Goal: Obtain resource: Download file/media

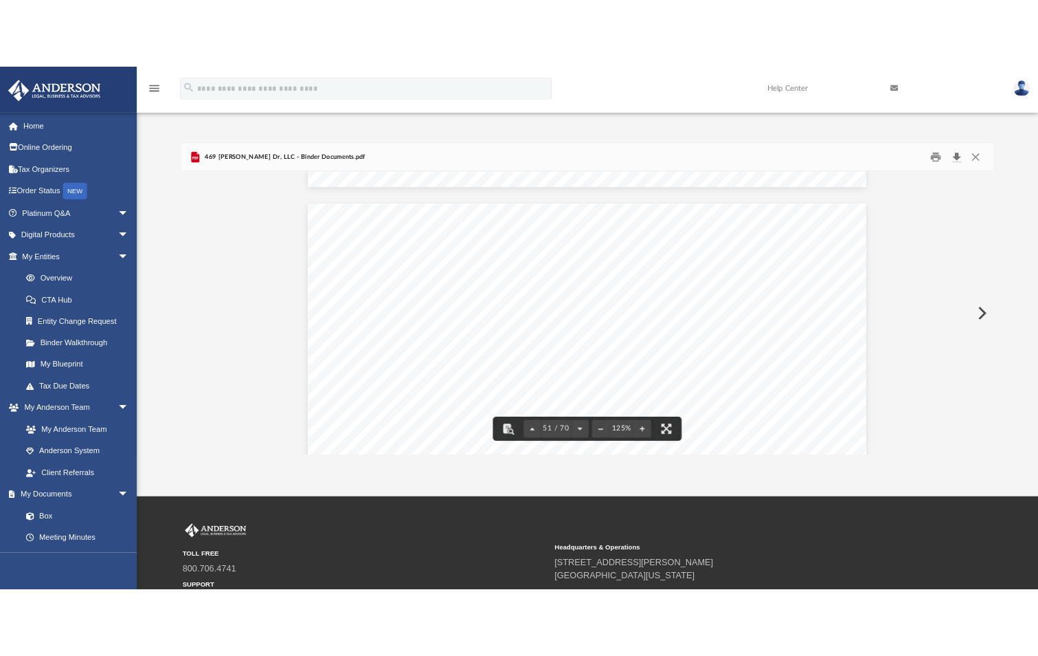
scroll to position [46355, 0]
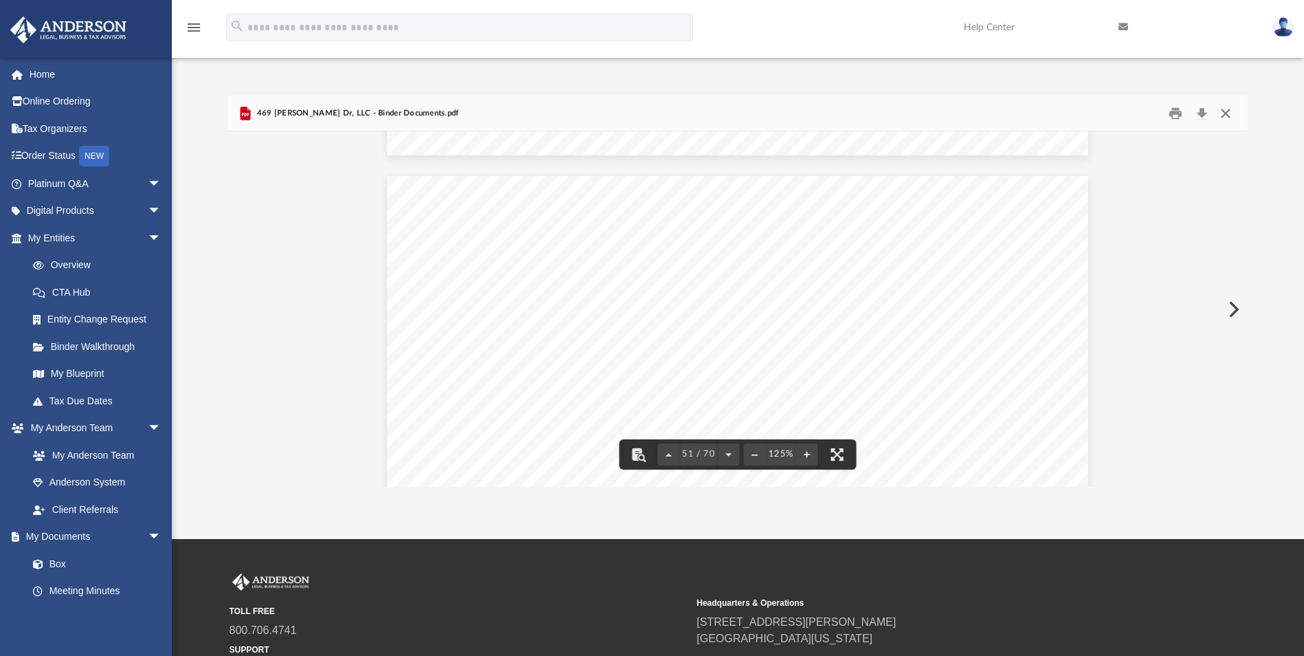
click at [1227, 115] on button "Close" at bounding box center [1225, 112] width 25 height 21
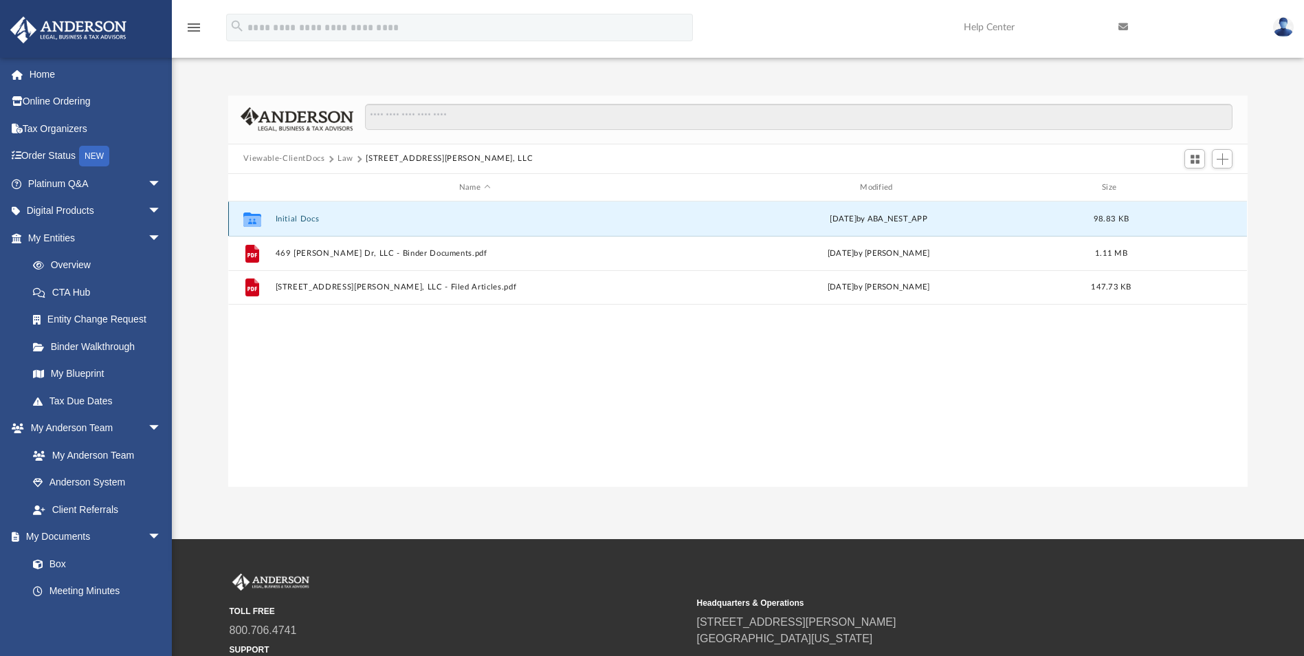
click at [312, 216] on button "Initial Docs" at bounding box center [475, 218] width 398 height 9
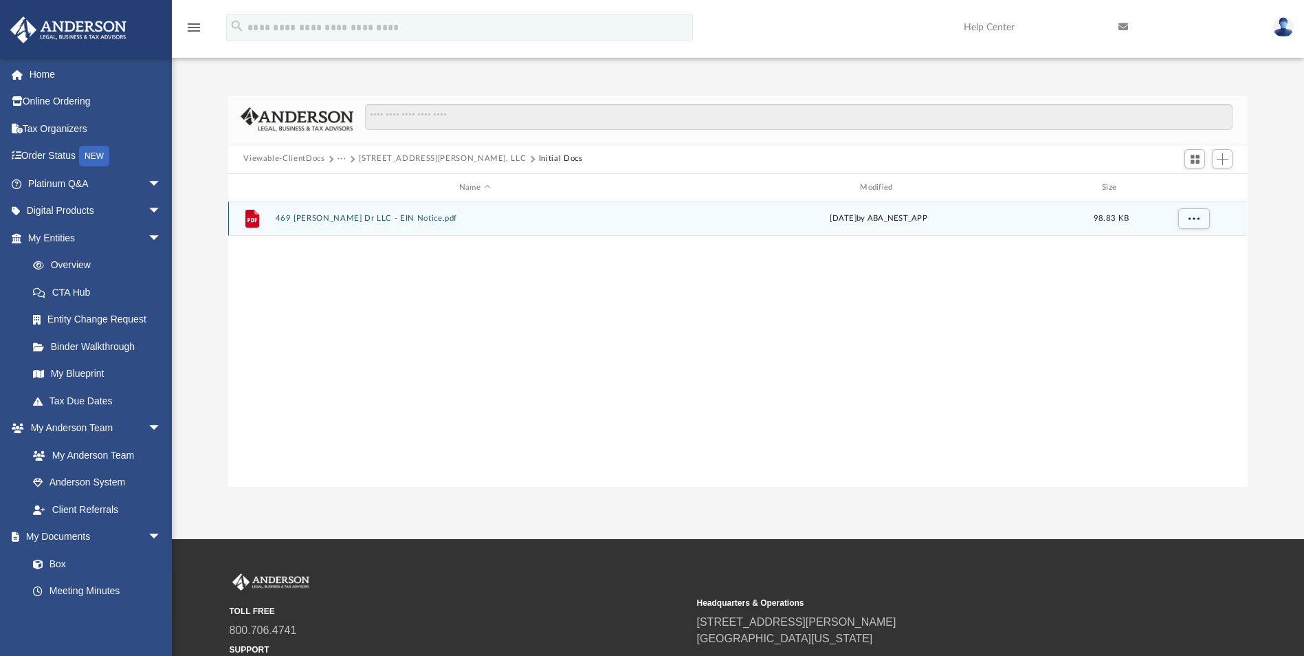
click at [313, 216] on button "469 [PERSON_NAME] Dr LLC - EIN Notice.pdf" at bounding box center [475, 218] width 398 height 9
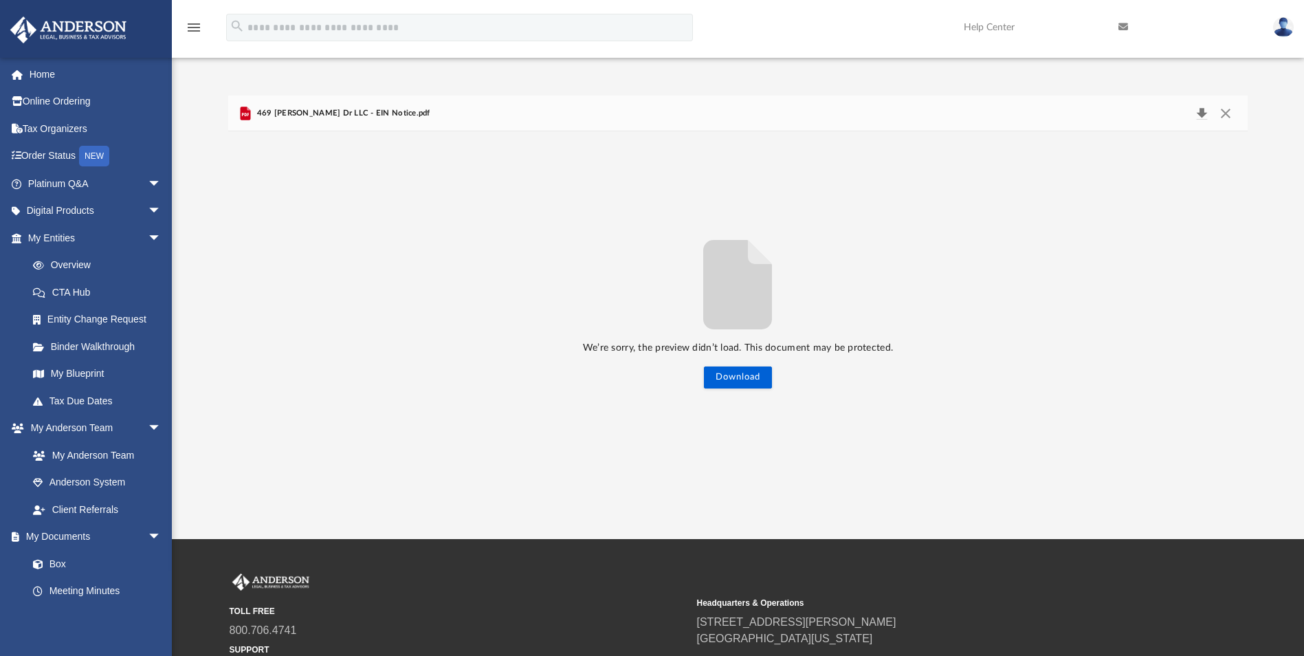
click at [1198, 111] on button "Download" at bounding box center [1201, 113] width 25 height 19
click at [1225, 119] on button "Close" at bounding box center [1225, 113] width 25 height 19
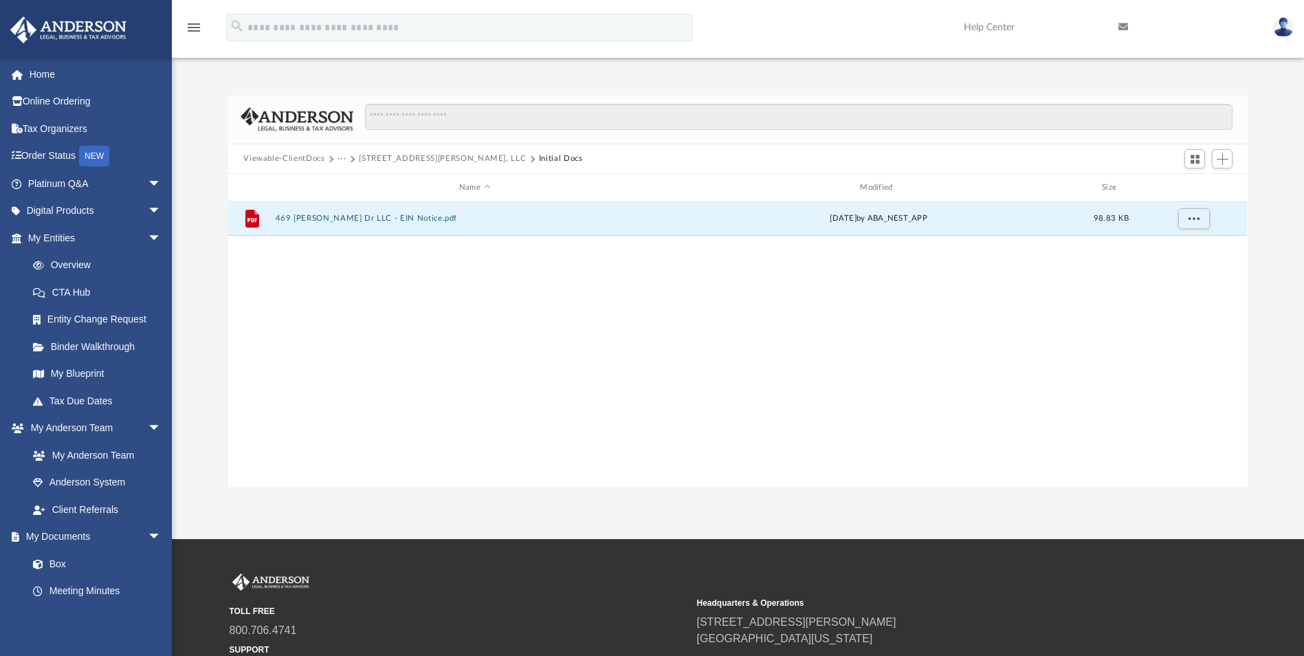
click at [274, 159] on button "Viewable-ClientDocs" at bounding box center [283, 159] width 81 height 12
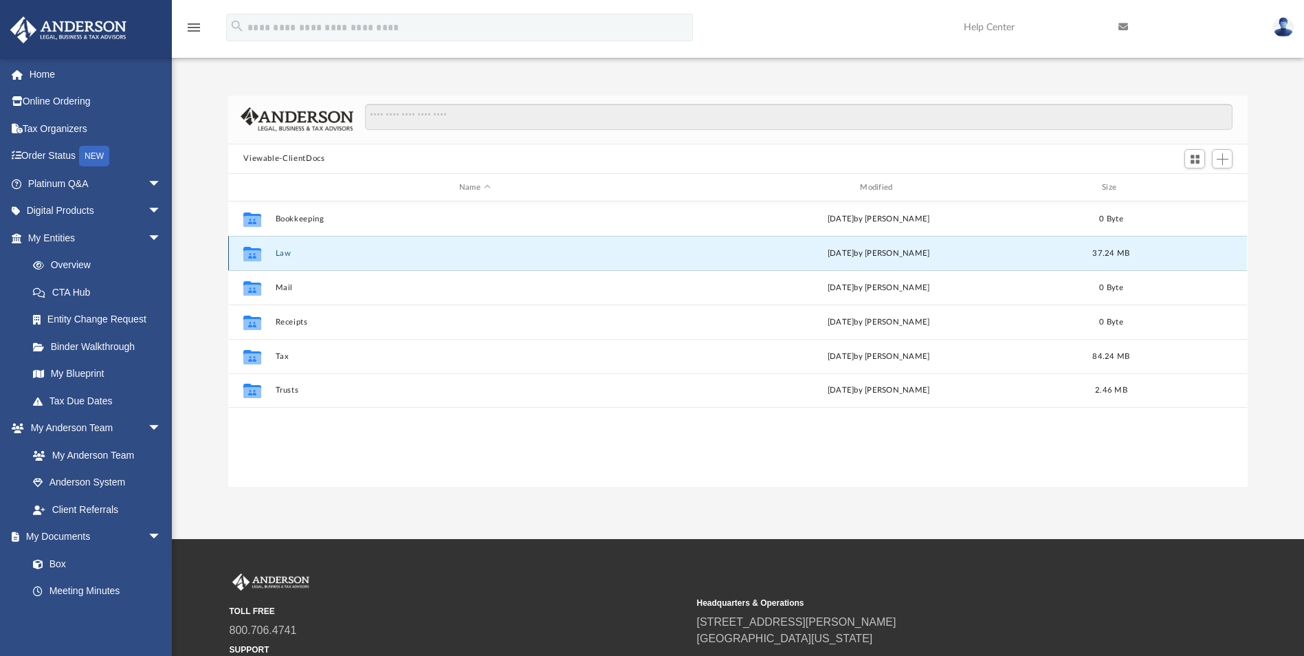
click at [281, 253] on button "Law" at bounding box center [475, 253] width 398 height 9
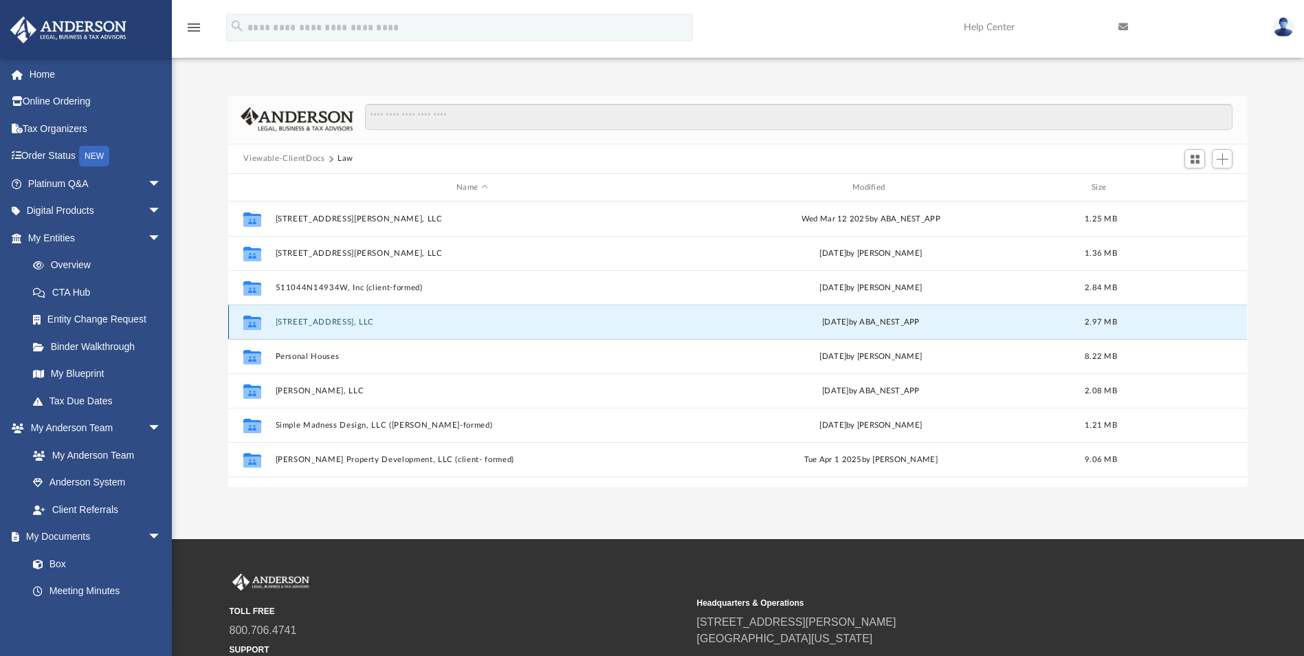
click at [344, 320] on button "[STREET_ADDRESS], LLC" at bounding box center [472, 322] width 393 height 9
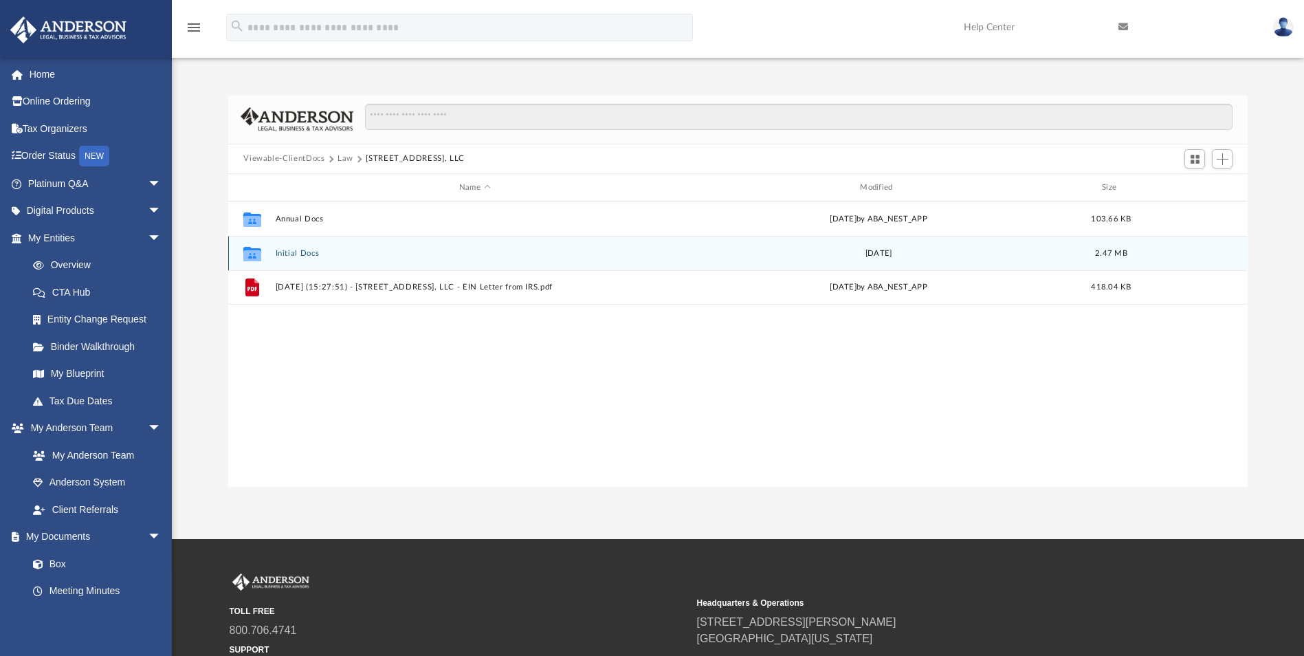
click at [311, 253] on button "Initial Docs" at bounding box center [475, 253] width 398 height 9
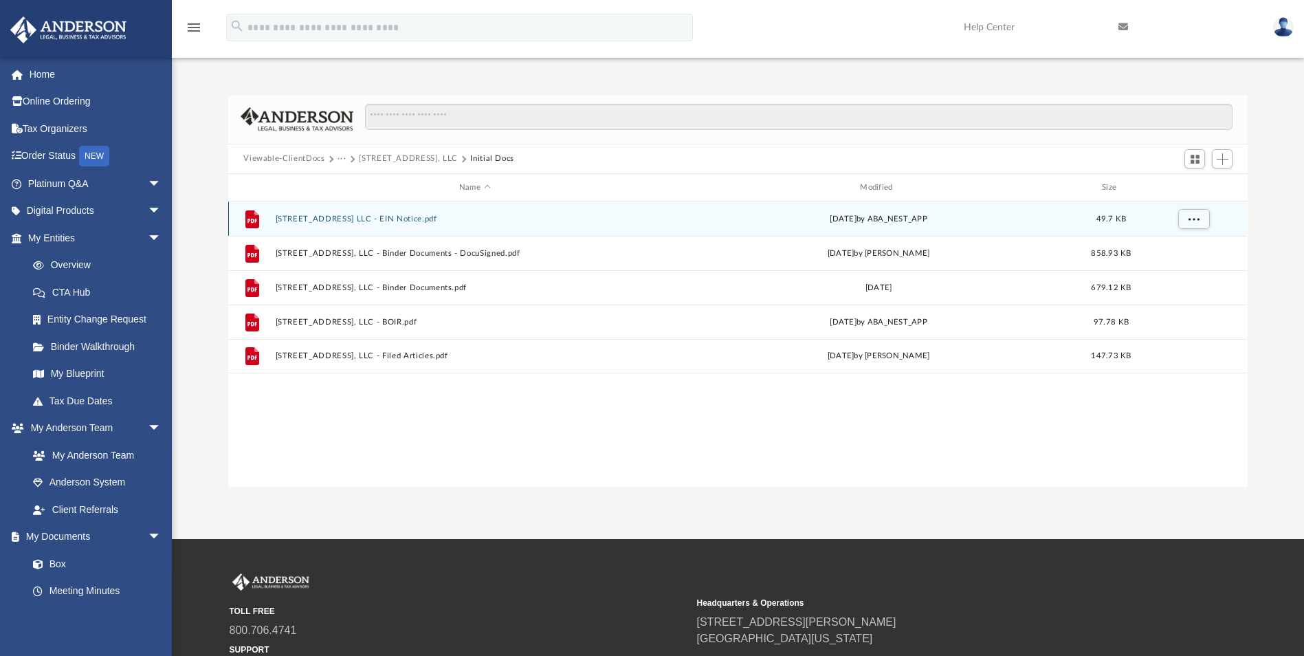
click at [388, 217] on button "[STREET_ADDRESS] LLC - EIN Notice.pdf" at bounding box center [475, 218] width 398 height 9
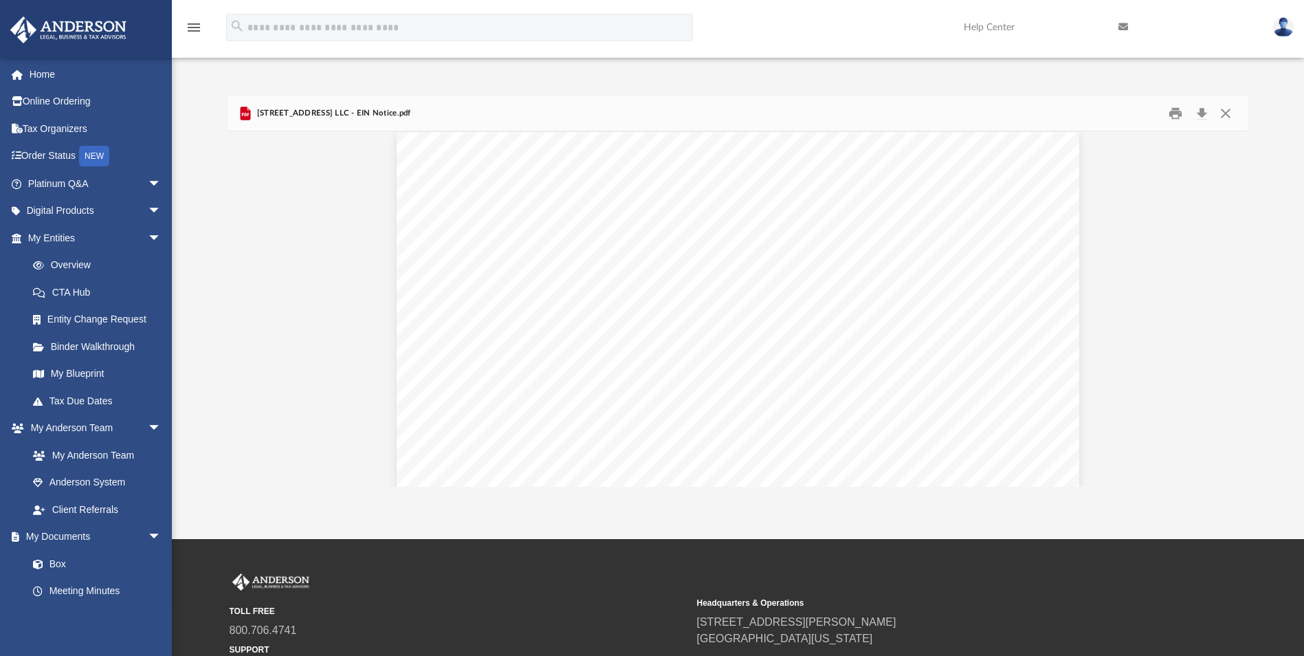
scroll to position [0, 0]
click at [1223, 118] on button "Close" at bounding box center [1225, 112] width 25 height 21
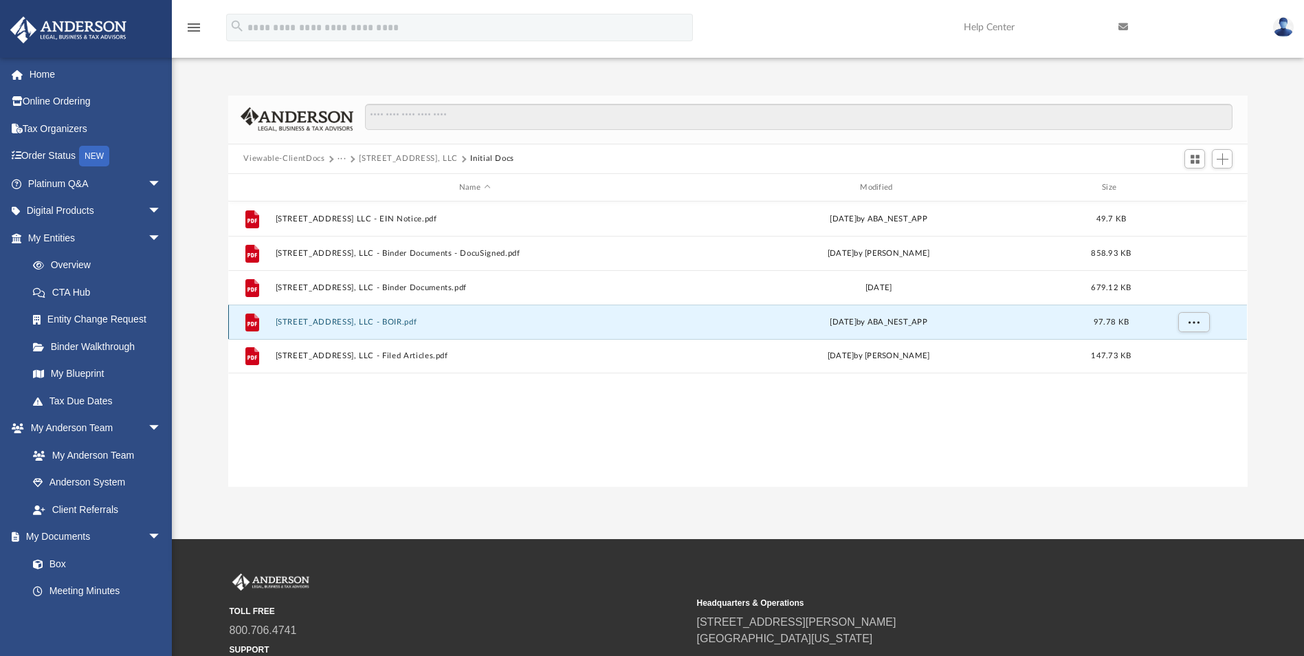
click at [383, 322] on button "[STREET_ADDRESS], LLC - BOIR.pdf" at bounding box center [475, 322] width 398 height 9
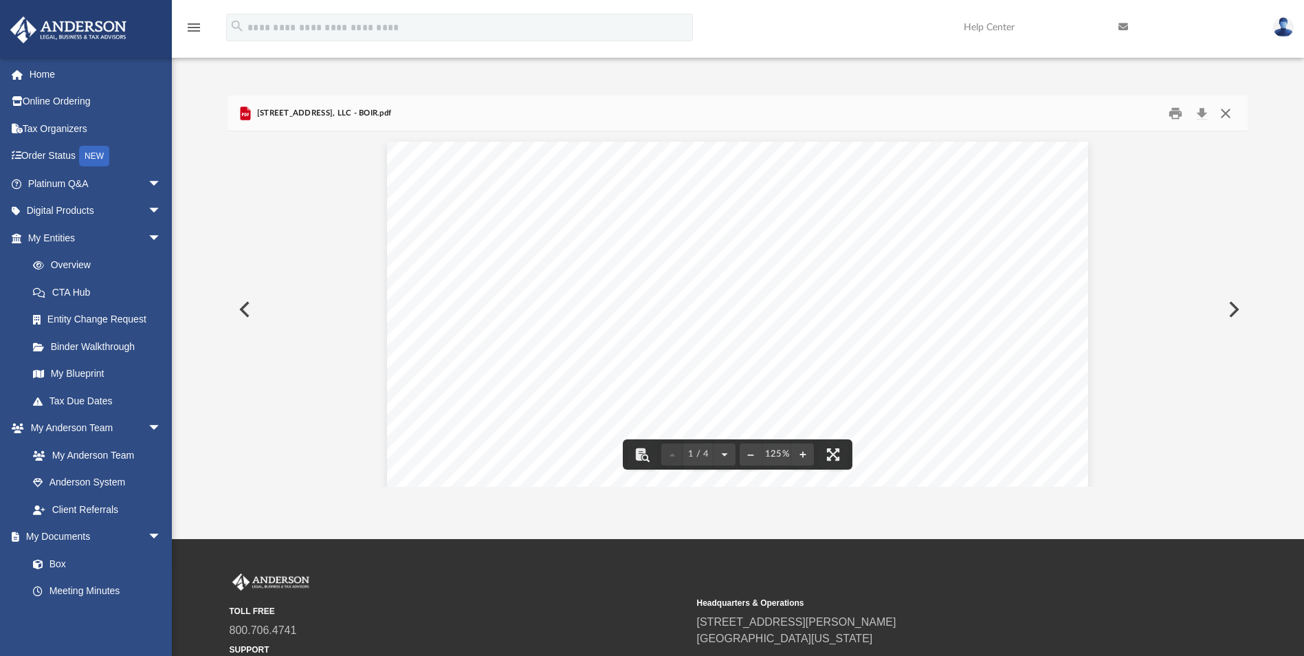
click at [1226, 115] on button "Close" at bounding box center [1225, 112] width 25 height 21
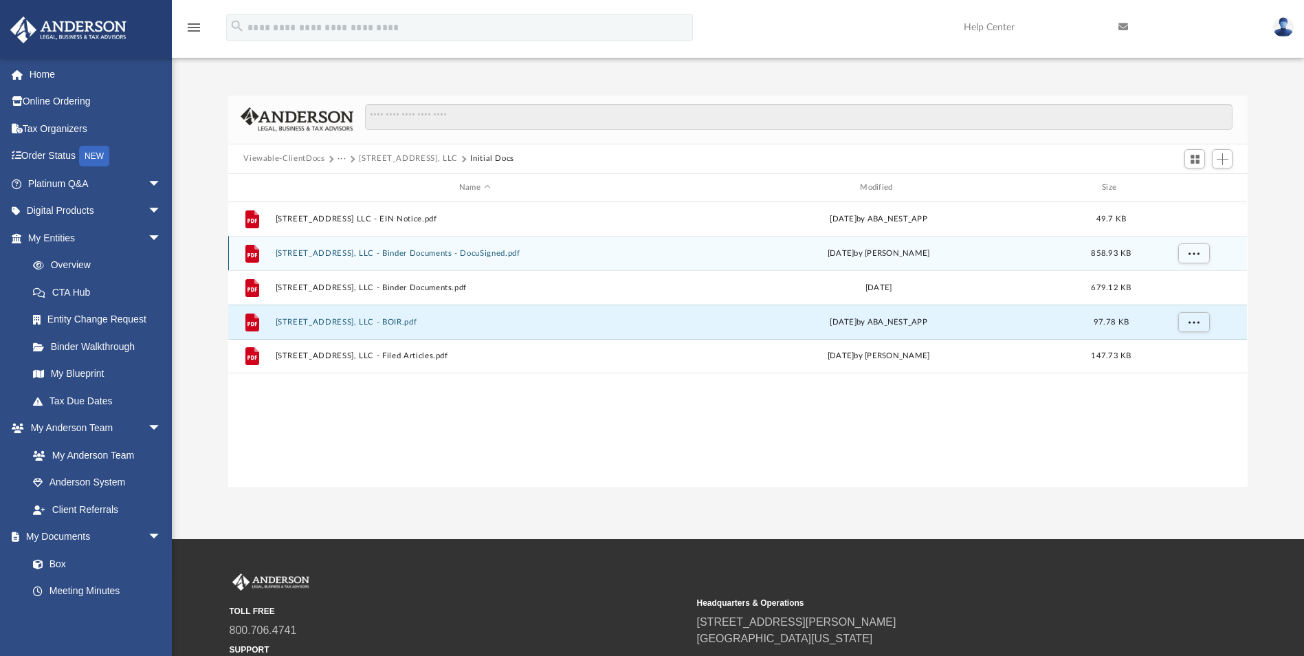
click at [396, 256] on button "[STREET_ADDRESS], LLC - Binder Documents - DocuSigned.pdf" at bounding box center [475, 253] width 398 height 9
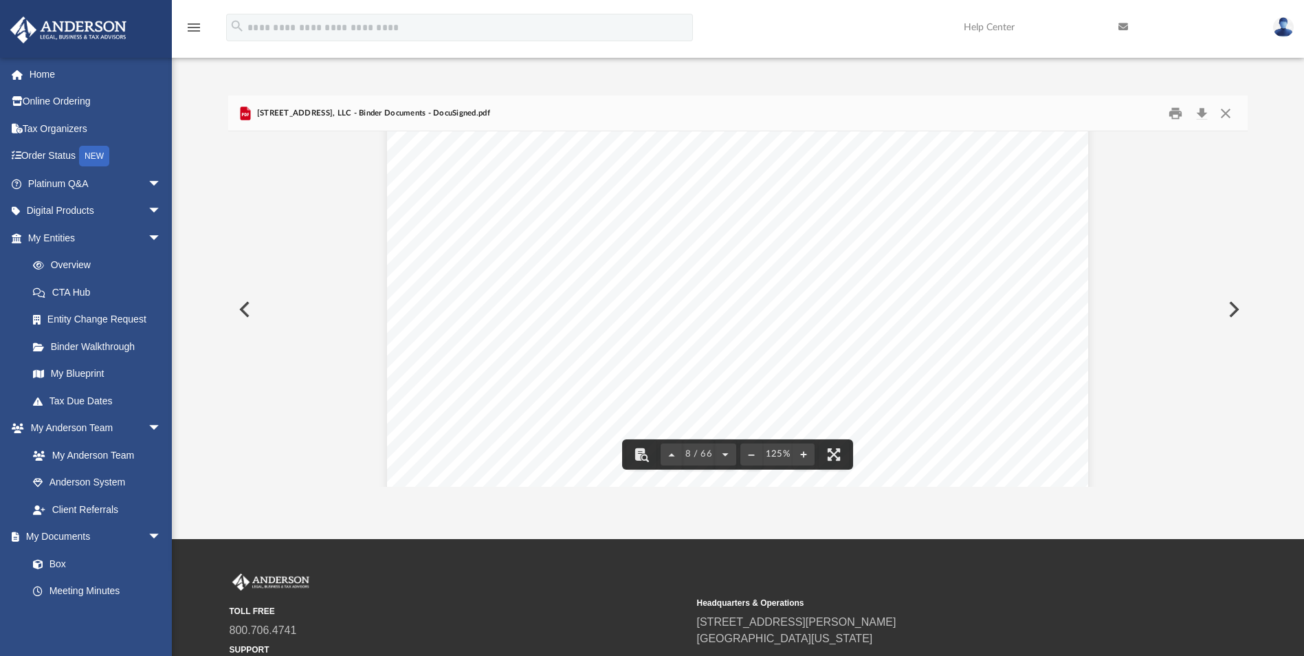
scroll to position [6529, 0]
click at [1229, 116] on button "Close" at bounding box center [1225, 112] width 25 height 21
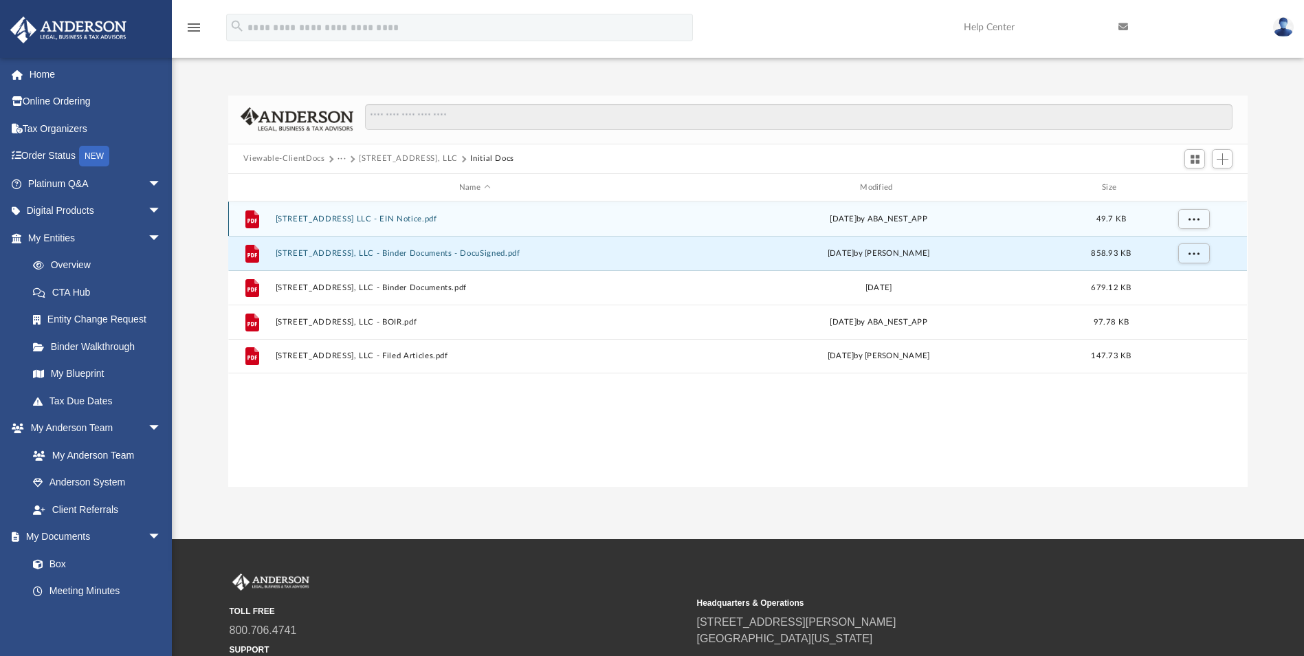
click at [349, 223] on button "[STREET_ADDRESS] LLC - EIN Notice.pdf" at bounding box center [475, 218] width 398 height 9
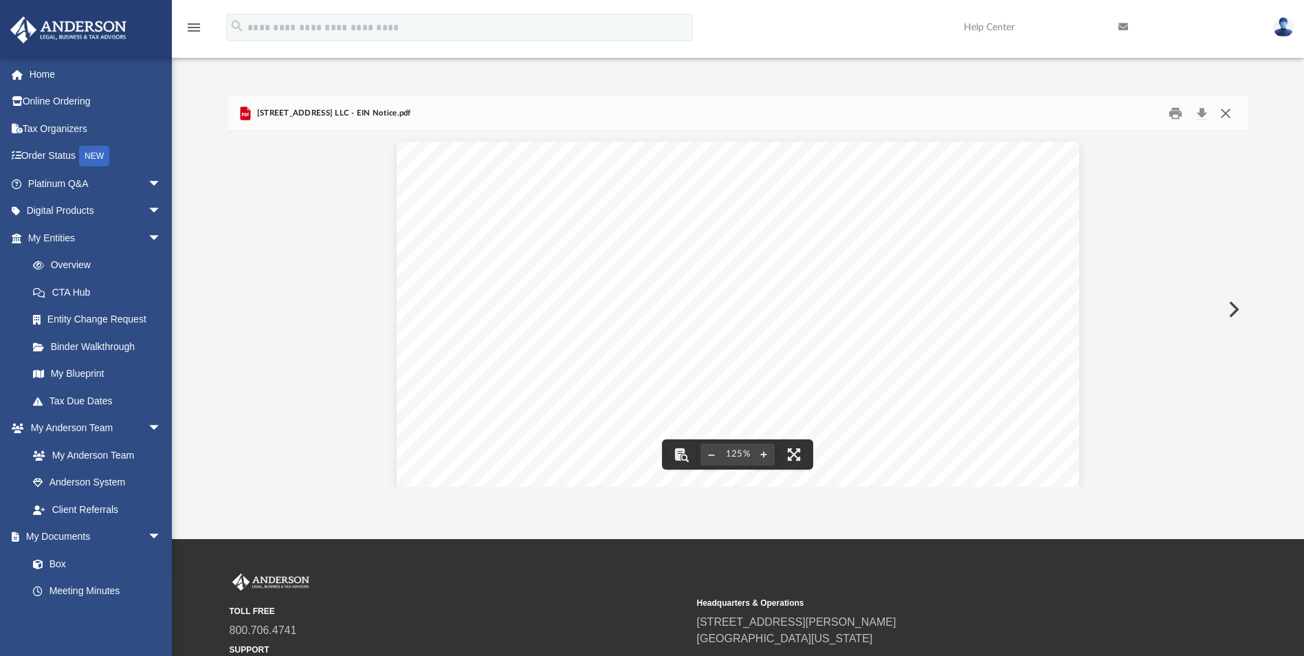
click at [1223, 114] on button "Close" at bounding box center [1225, 112] width 25 height 21
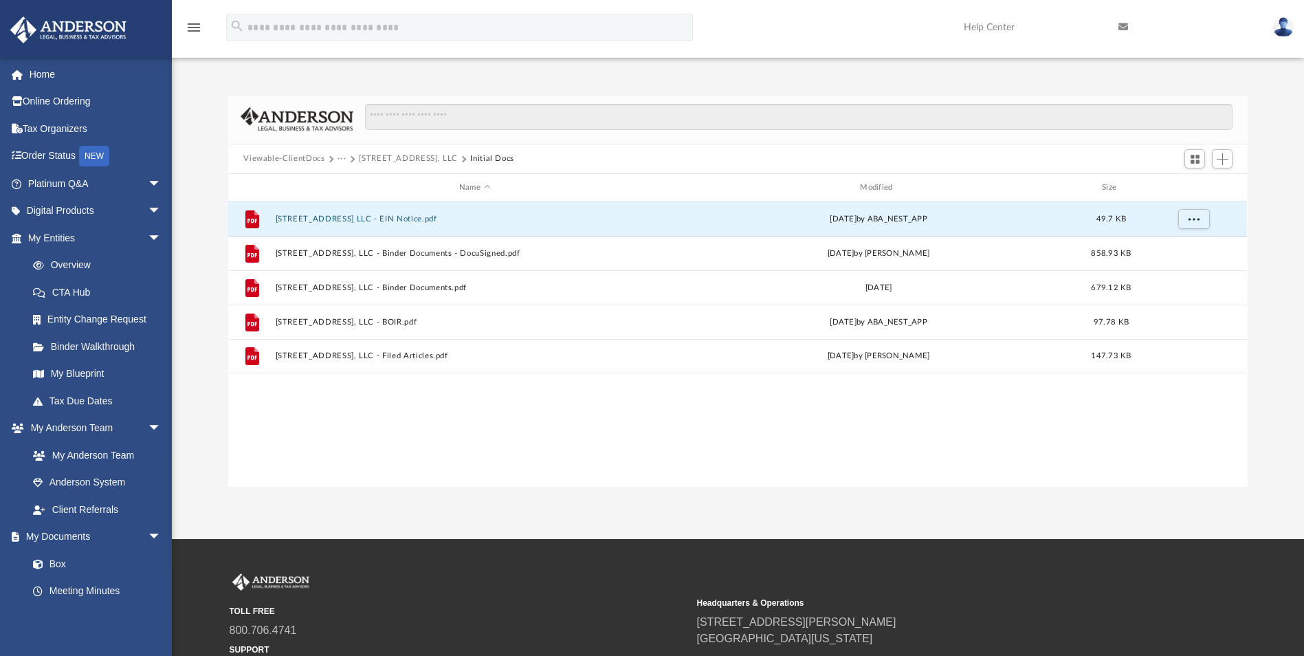
click at [399, 159] on button "[STREET_ADDRESS], LLC" at bounding box center [408, 159] width 99 height 12
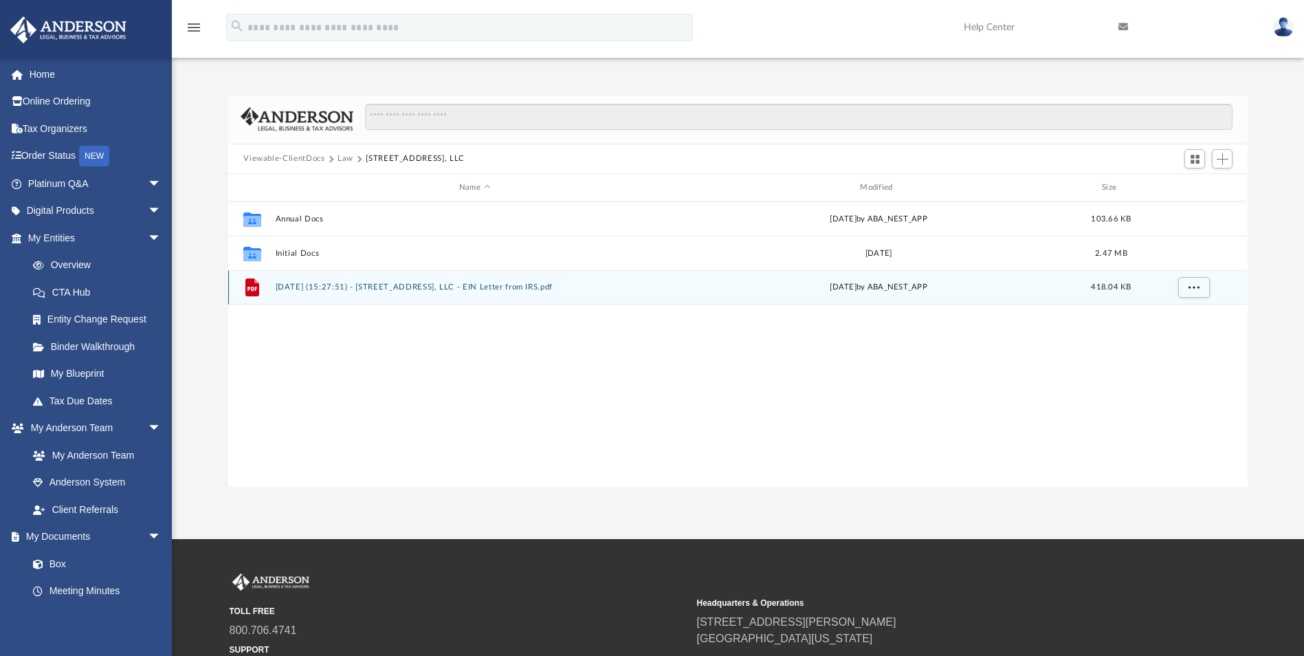
click at [452, 283] on button "[DATE] (15:27:51) - [STREET_ADDRESS], LLC - EIN Letter from IRS.pdf" at bounding box center [475, 287] width 398 height 9
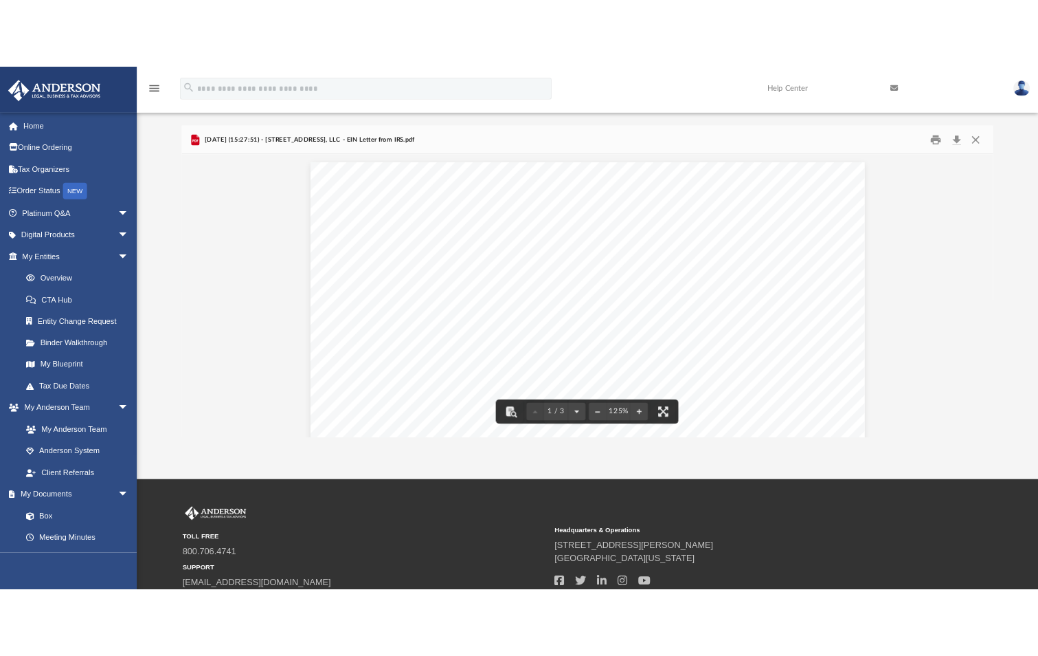
scroll to position [0, 0]
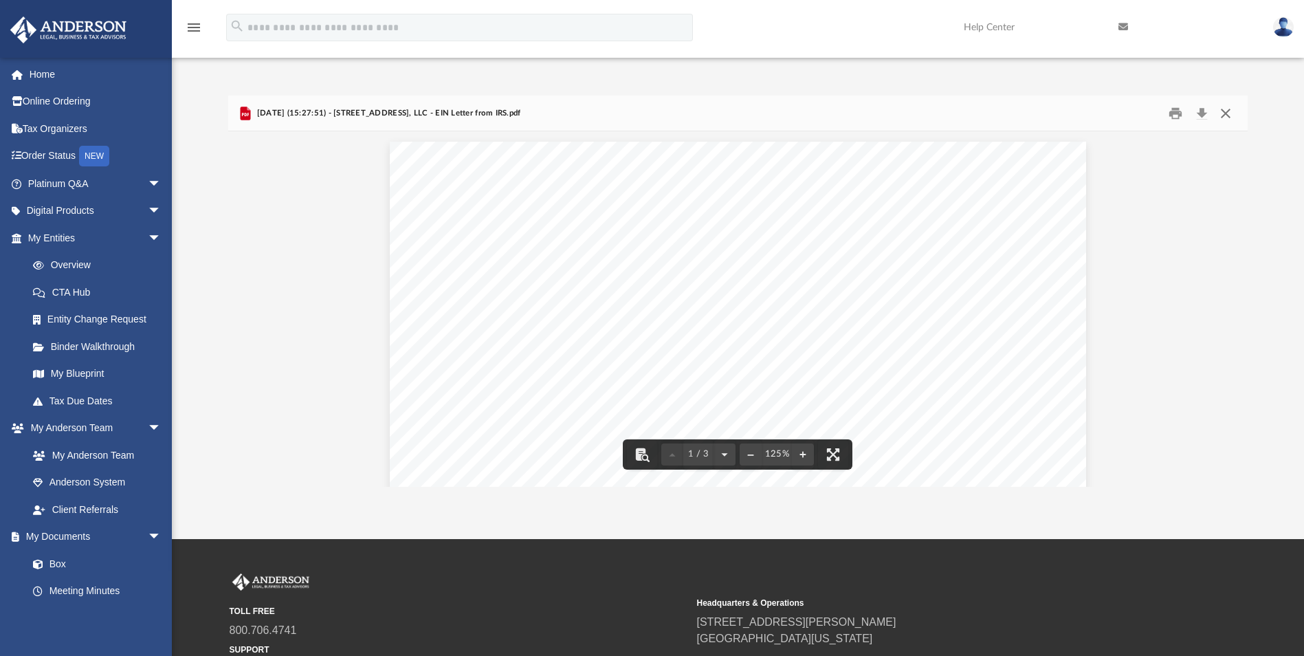
click at [1223, 112] on button "Close" at bounding box center [1225, 112] width 25 height 21
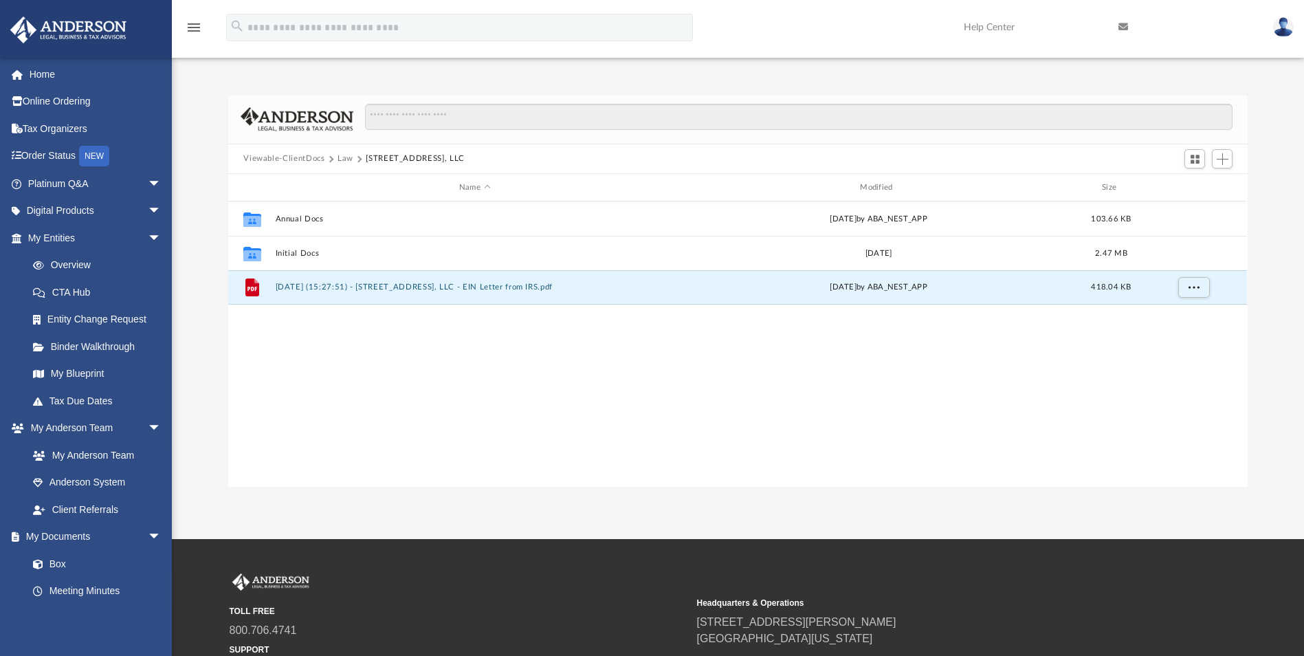
click at [437, 416] on div "Collaborated Folder Annual Docs [DATE] by ABA_NEST_APP 103.66 KB Collaborated F…" at bounding box center [737, 343] width 1019 height 285
click at [285, 155] on button "Viewable-ClientDocs" at bounding box center [283, 159] width 81 height 12
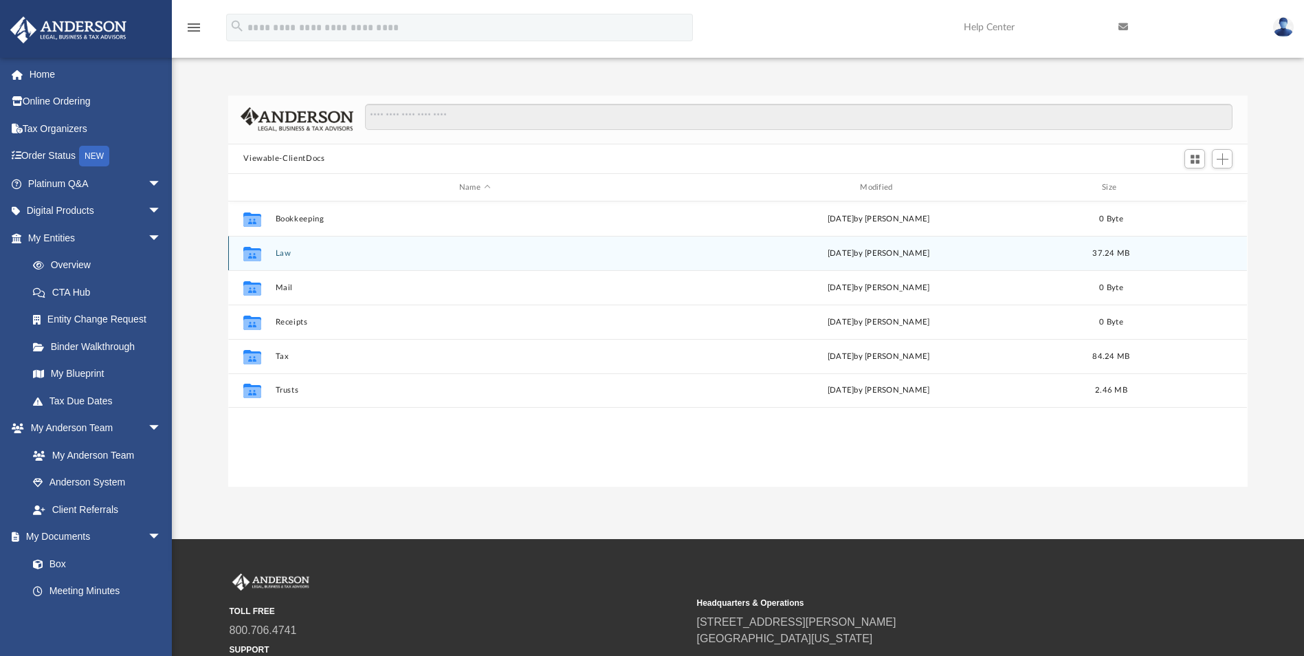
click at [288, 256] on button "Law" at bounding box center [475, 253] width 398 height 9
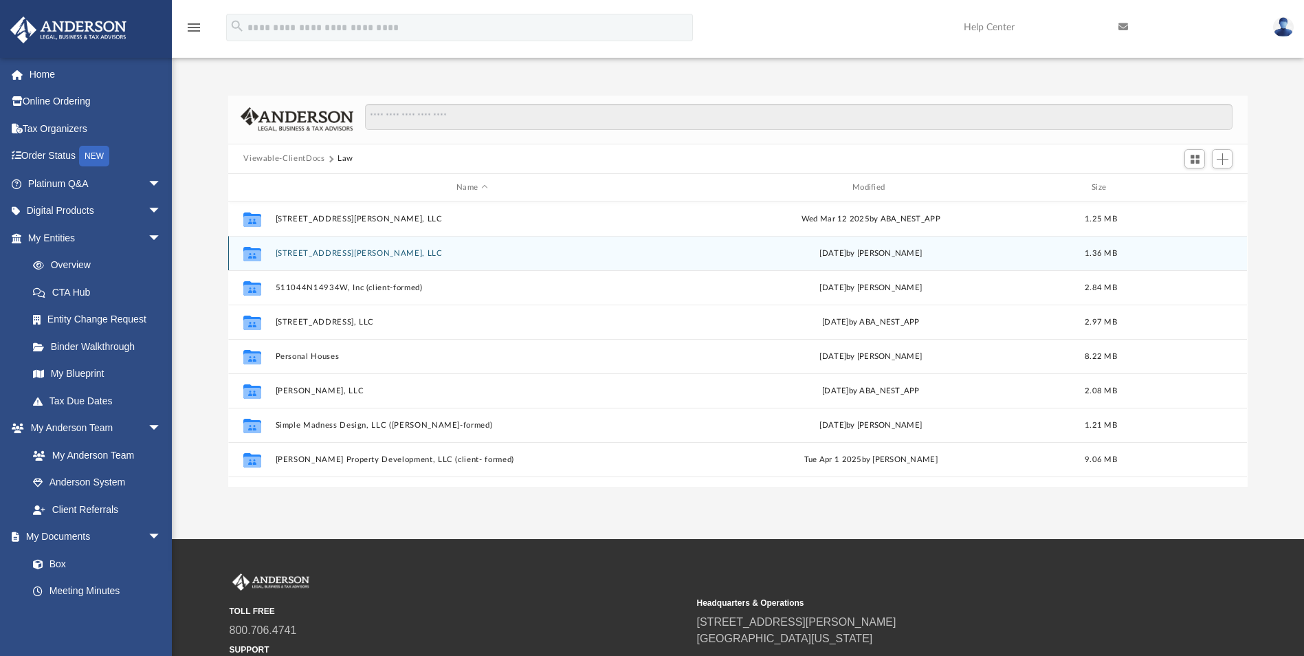
click at [350, 257] on button "[STREET_ADDRESS][PERSON_NAME], LLC" at bounding box center [472, 253] width 393 height 9
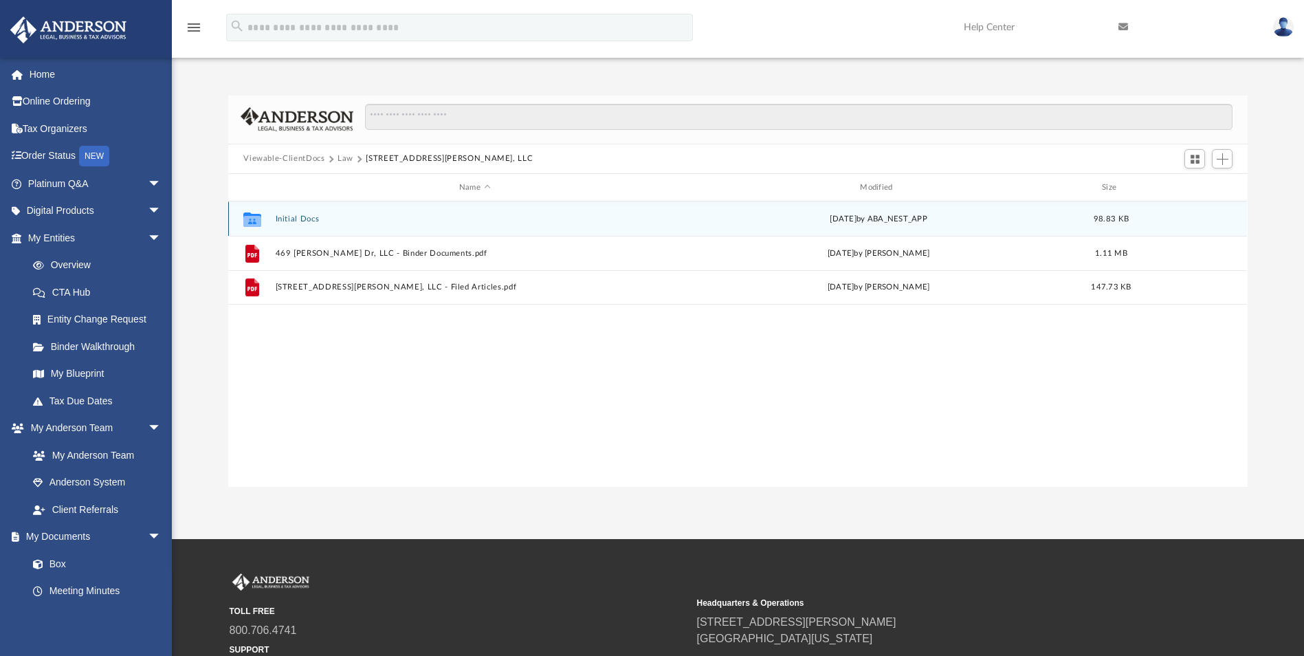
click at [292, 218] on button "Initial Docs" at bounding box center [475, 218] width 398 height 9
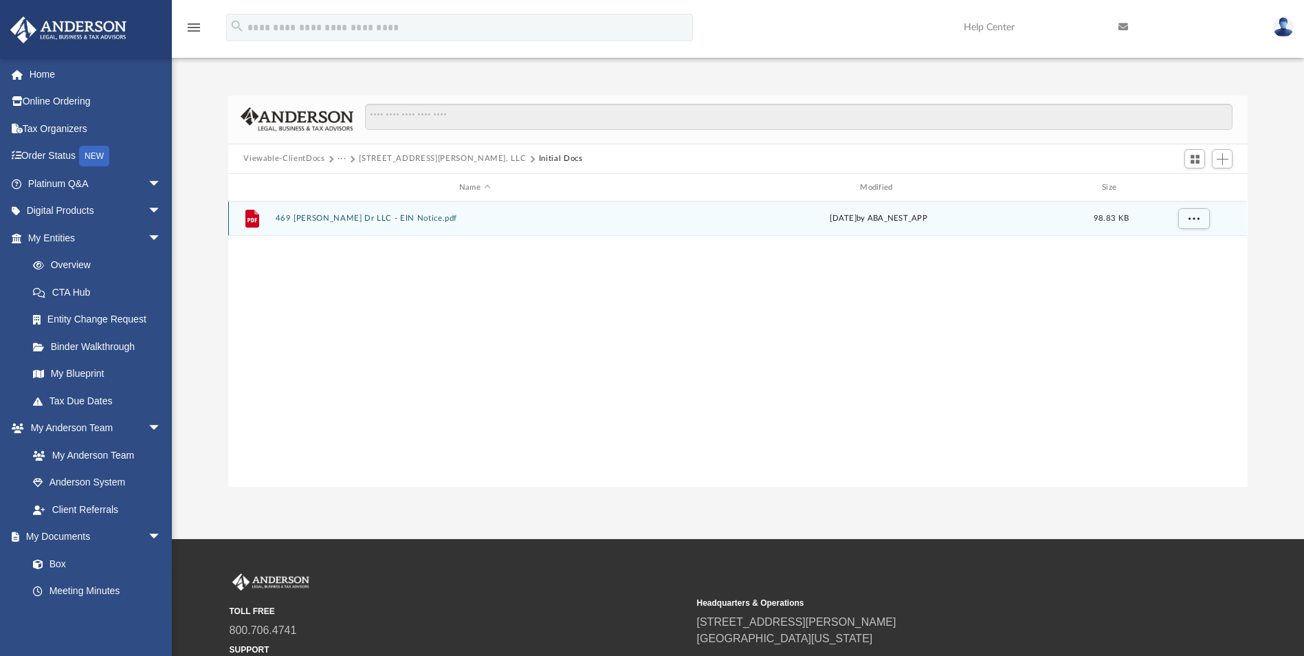
click at [292, 218] on button "469 [PERSON_NAME] Dr LLC - EIN Notice.pdf" at bounding box center [475, 218] width 398 height 9
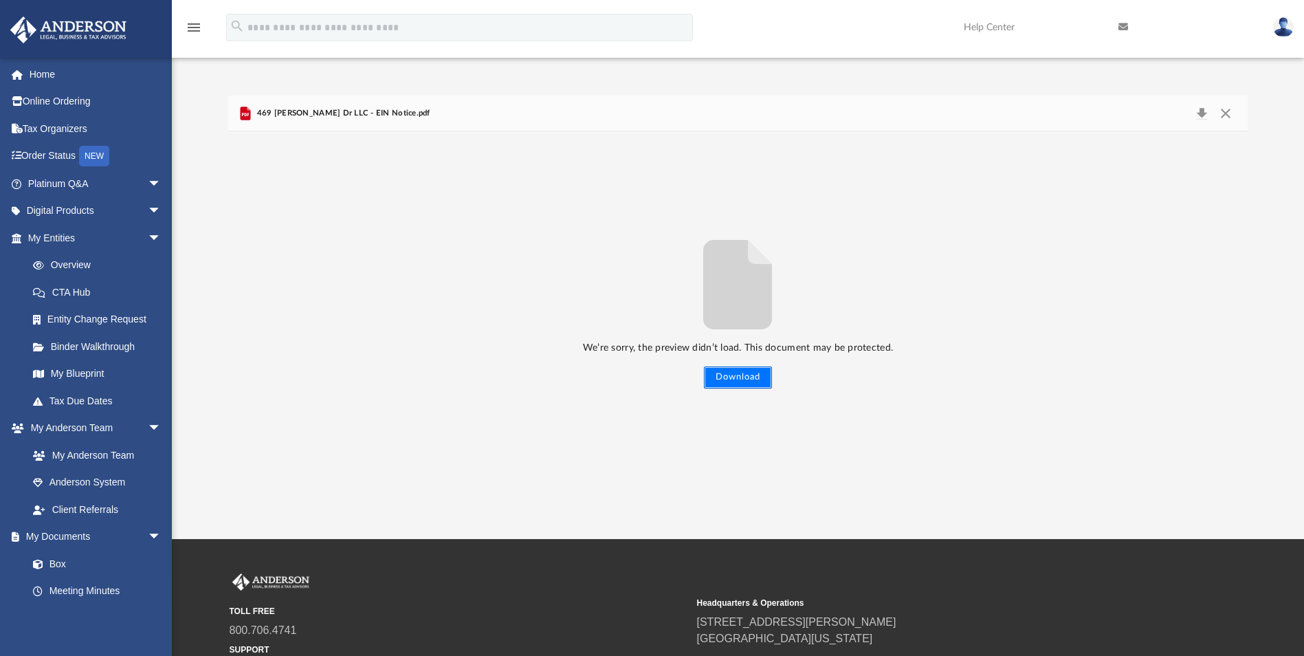
click at [713, 373] on button "Download" at bounding box center [738, 377] width 68 height 22
